Goal: Information Seeking & Learning: Check status

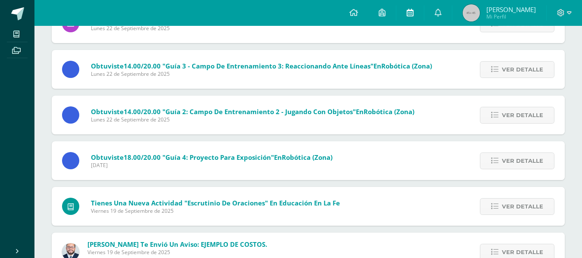
scroll to position [2795, 0]
click at [358, 15] on icon at bounding box center [353, 13] width 9 height 8
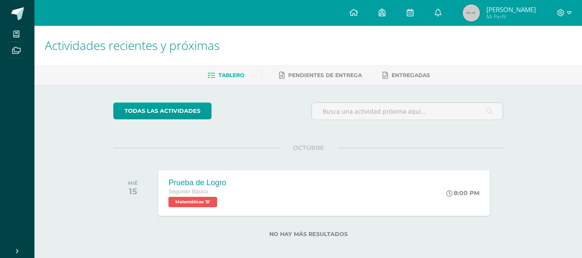
click at [358, 15] on icon at bounding box center [353, 13] width 9 height 8
click at [527, 15] on span "Mi Perfil" at bounding box center [512, 16] width 50 height 7
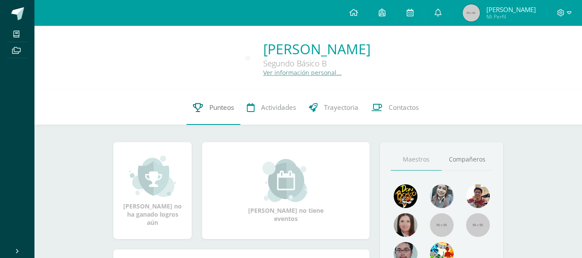
click at [227, 114] on link "Punteos" at bounding box center [214, 107] width 54 height 34
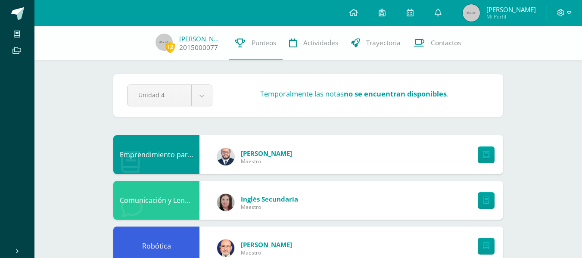
click at [200, 47] on link "2015000077" at bounding box center [198, 47] width 39 height 9
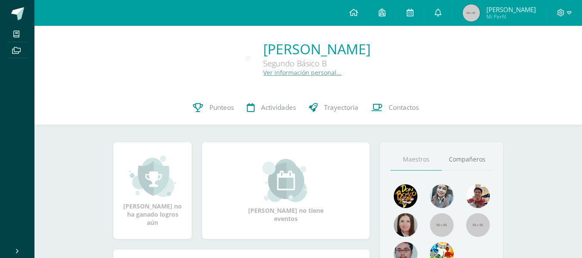
click at [322, 115] on link "Trayectoria" at bounding box center [334, 107] width 62 height 34
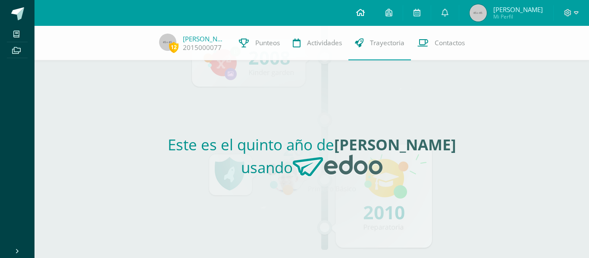
click at [375, 6] on link at bounding box center [360, 13] width 29 height 26
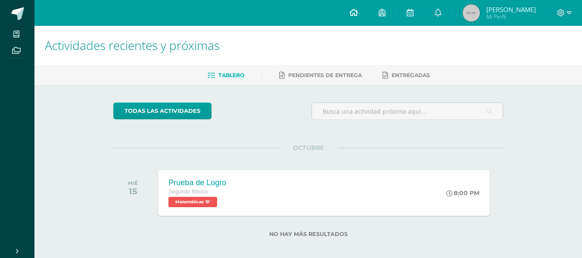
click at [368, 18] on link at bounding box center [353, 13] width 29 height 26
